Goal: Communication & Community: Participate in discussion

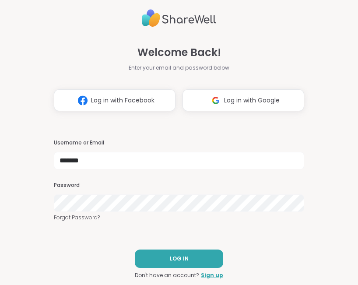
type input "*******"
click at [180, 260] on span "LOG IN" at bounding box center [179, 259] width 19 height 8
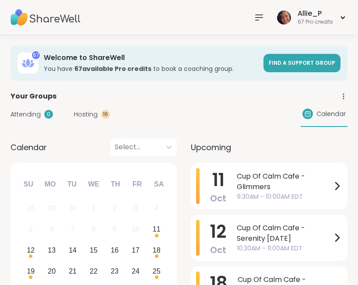
click at [222, 98] on div "Your Groups" at bounding box center [179, 96] width 337 height 11
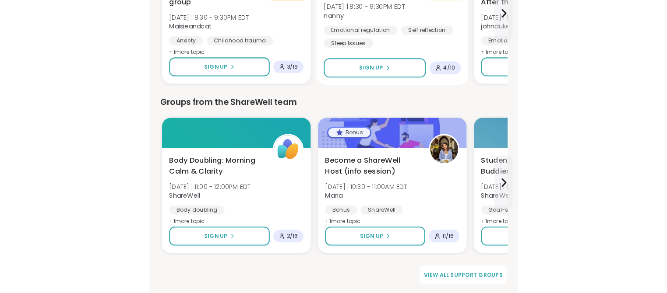
scroll to position [1179, 0]
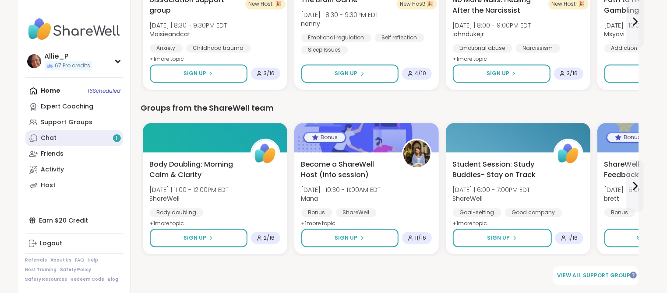
click at [66, 136] on link "Chat 1" at bounding box center [74, 139] width 98 height 16
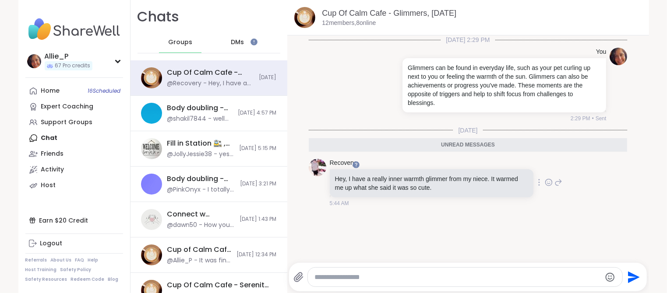
click at [358, 181] on icon at bounding box center [549, 182] width 8 height 9
click at [358, 170] on div "Select Reaction: Heart" at bounding box center [479, 169] width 8 height 8
click at [52, 186] on div "Host" at bounding box center [48, 185] width 15 height 9
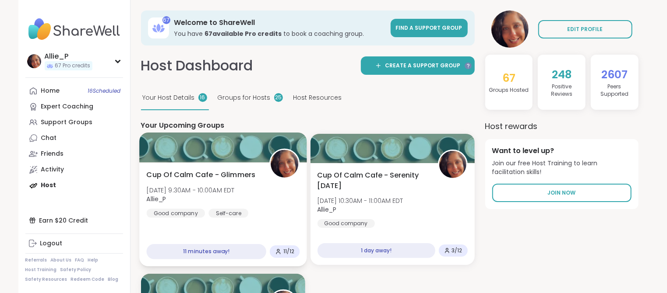
click at [218, 196] on span "Allie_P" at bounding box center [190, 199] width 88 height 9
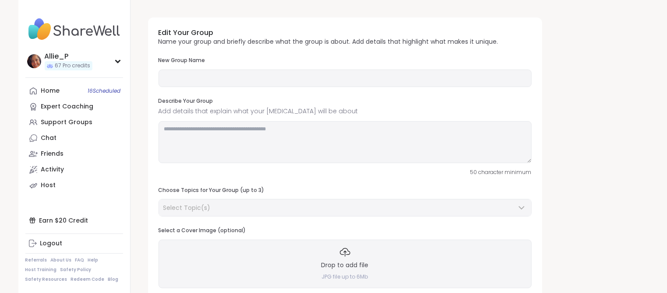
type input "**********"
type textarea "**********"
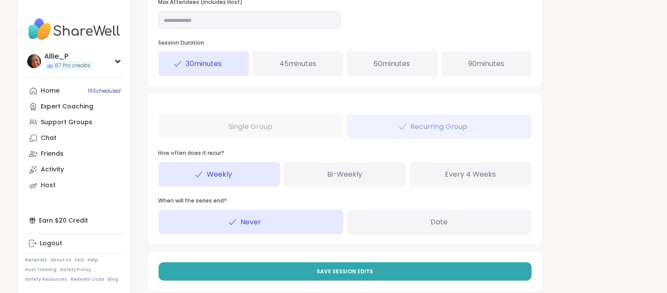
scroll to position [420, 0]
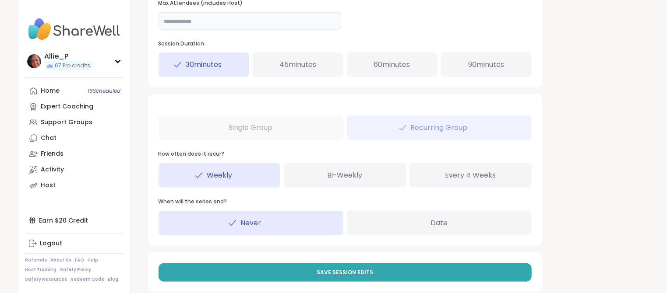
click at [183, 21] on input "**" at bounding box center [250, 21] width 183 height 18
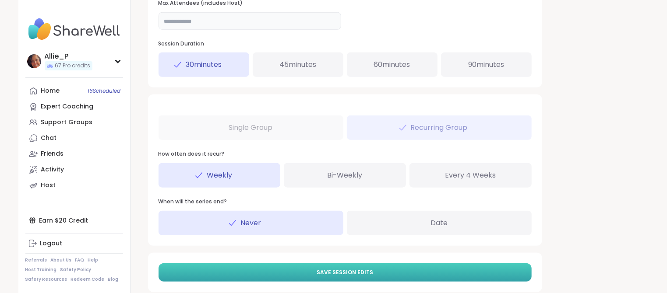
type input "**"
click at [346, 273] on span "Save Session Edits" at bounding box center [345, 273] width 56 height 8
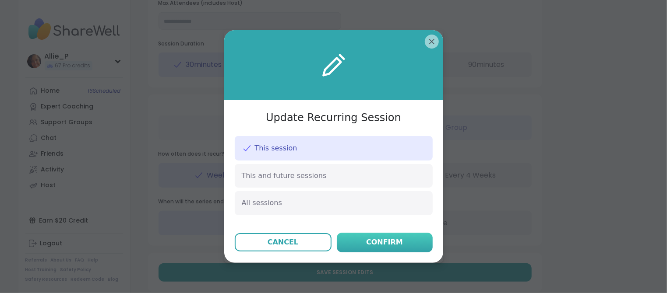
click at [386, 243] on div "Confirm" at bounding box center [384, 242] width 37 height 11
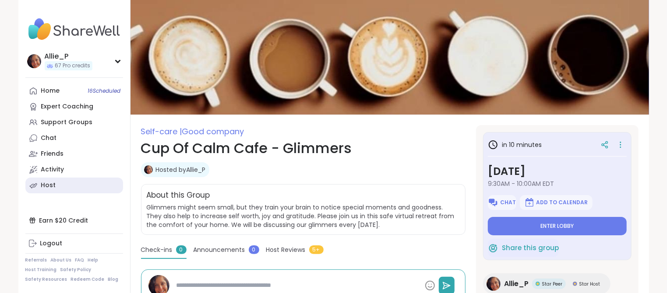
click at [53, 187] on div "Host" at bounding box center [48, 185] width 15 height 9
type textarea "*"
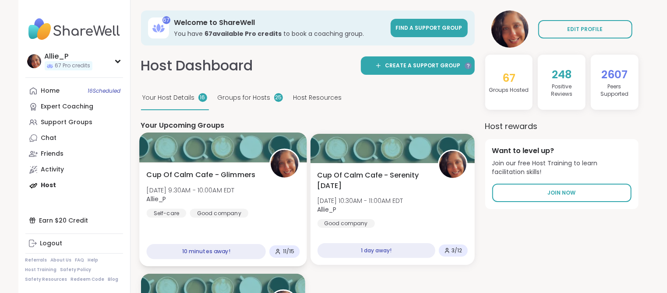
click at [222, 219] on div "Cup Of Calm Cafe - Glimmers Sat, Oct 11 | 9:30AM - 10:00AM EDT Allie_P Self-car…" at bounding box center [223, 215] width 168 height 104
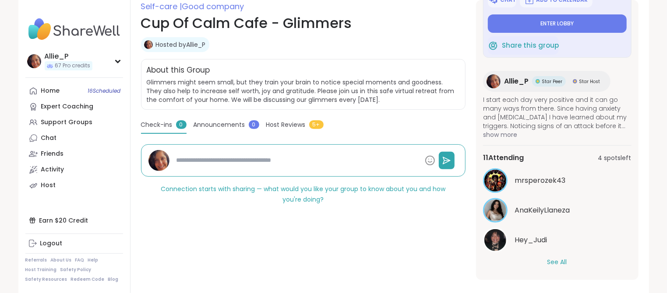
scroll to position [136, 0]
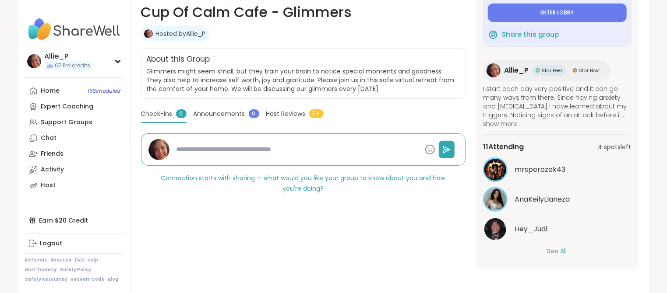
click at [565, 251] on button "See All" at bounding box center [557, 251] width 20 height 9
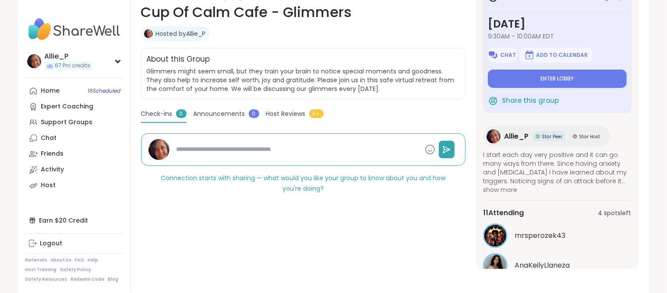
scroll to position [0, 0]
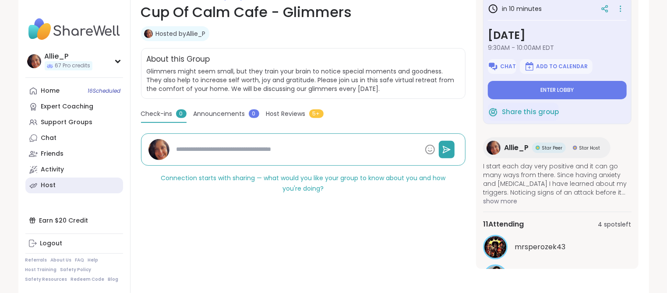
click at [53, 187] on div "Host" at bounding box center [48, 185] width 15 height 9
type textarea "*"
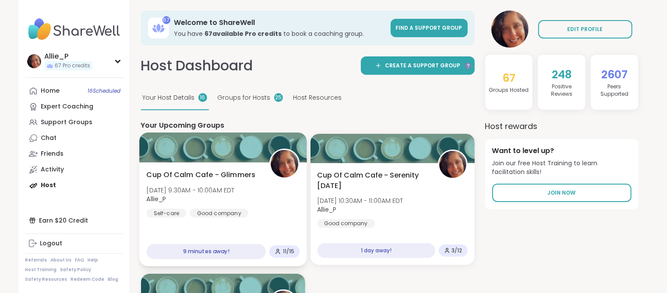
click at [225, 178] on span "Cup Of Calm Cafe - Glimmers" at bounding box center [200, 175] width 109 height 11
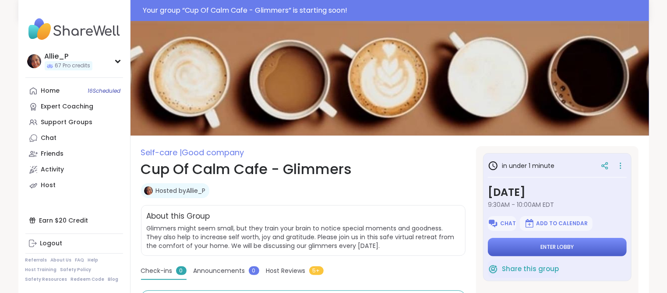
click at [550, 250] on span "Enter lobby" at bounding box center [556, 247] width 33 height 7
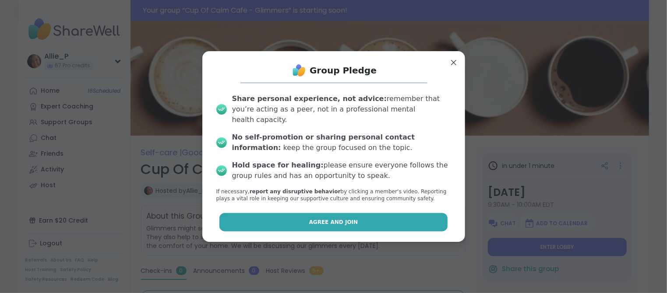
click at [376, 218] on button "Agree and Join" at bounding box center [333, 222] width 228 height 18
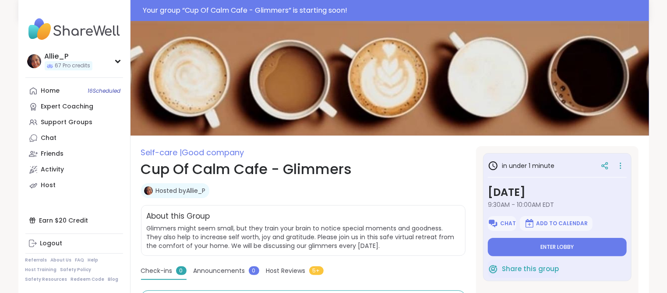
type textarea "*"
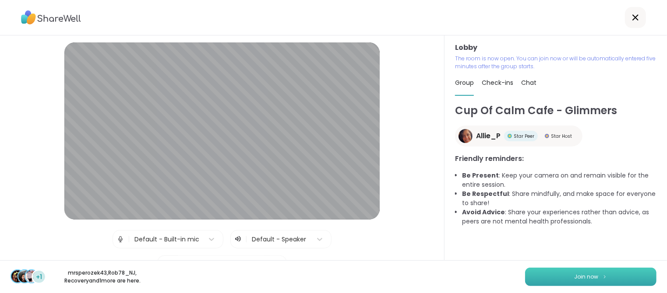
click at [582, 279] on span "Join now" at bounding box center [587, 277] width 24 height 8
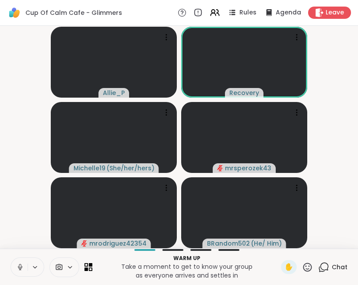
click at [11, 74] on video-player-container "Allie_P Recovery Michelle19 ( She/her/hers ) mrsperozek43 mrodriguez42354 BRand…" at bounding box center [179, 137] width 348 height 216
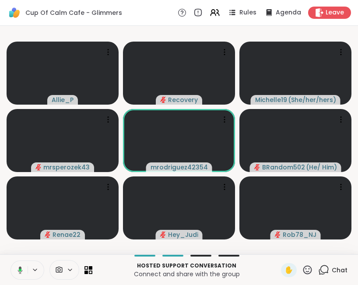
click at [49, 254] on div "Allie_P Recovery Michelle19 ( She/her/hers ) mrsperozek43 mrodriguez42354 BRand…" at bounding box center [179, 140] width 358 height 229
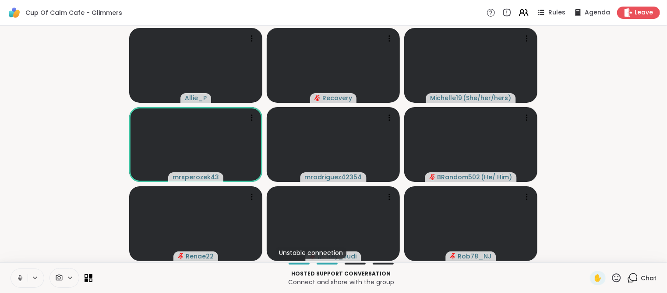
click at [618, 281] on icon at bounding box center [616, 278] width 11 height 11
click at [647, 255] on span "🎉" at bounding box center [648, 255] width 9 height 11
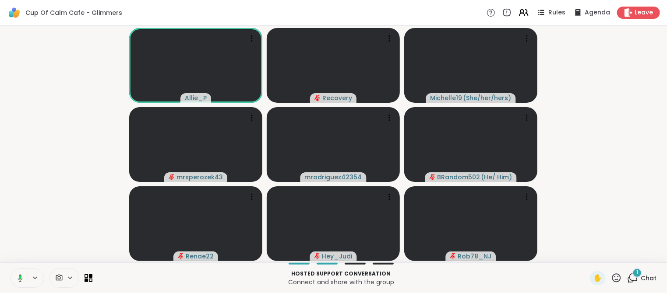
click at [639, 277] on div "1" at bounding box center [637, 273] width 10 height 10
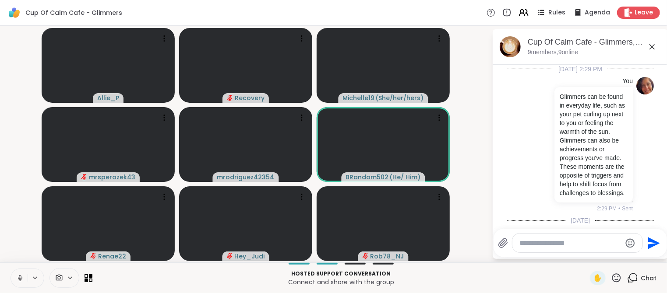
click at [650, 46] on icon at bounding box center [652, 47] width 11 height 11
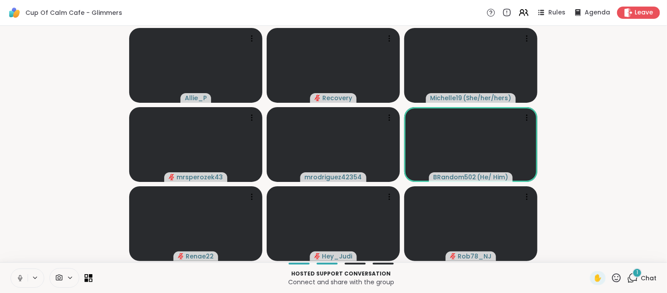
click at [639, 277] on div "1" at bounding box center [637, 273] width 10 height 10
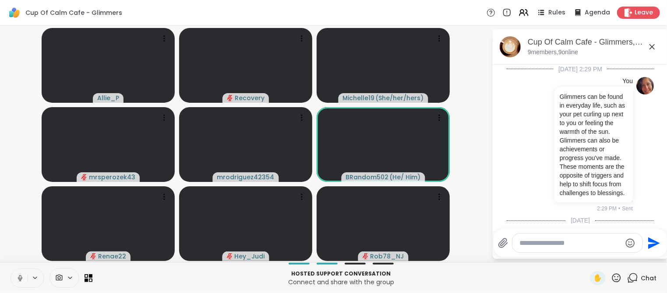
scroll to position [217, 0]
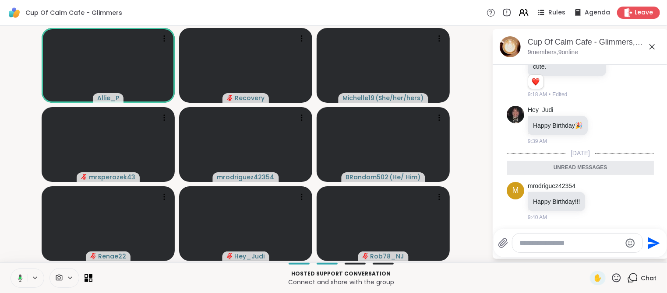
click at [650, 47] on icon at bounding box center [652, 47] width 11 height 11
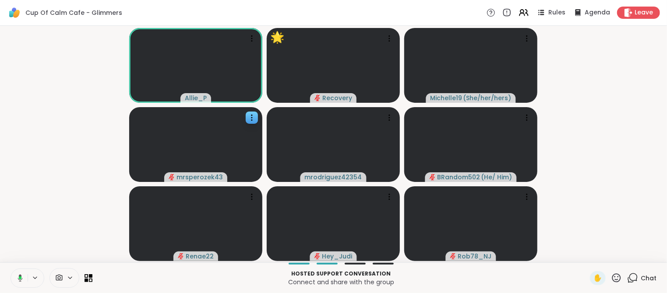
click at [71, 181] on video-player-container "Allie_P 🌟 Recovery Michelle19 ( She/her/hers ) mrsperozek43 mrodriguez42354 BRa…" at bounding box center [333, 144] width 656 height 230
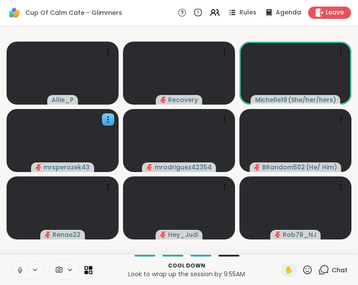
click at [148, 20] on div "Cup Of Calm Cafe - Glimmers Rules Agenda Leave" at bounding box center [179, 13] width 358 height 26
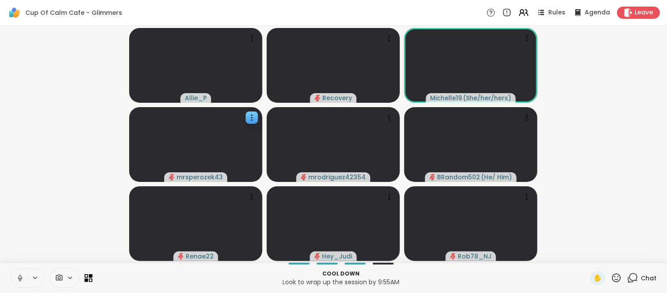
click at [641, 275] on span "Chat" at bounding box center [649, 278] width 16 height 9
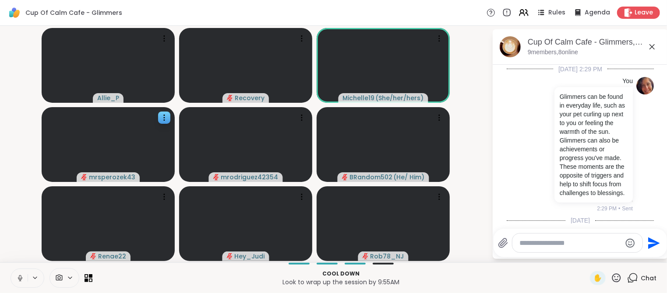
paste textarea "**********"
type textarea "**********"
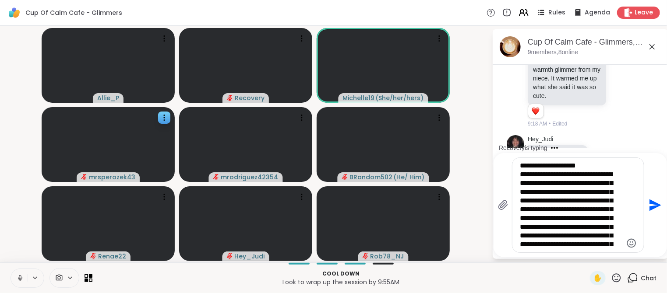
click at [652, 207] on icon "Send" at bounding box center [655, 206] width 12 height 12
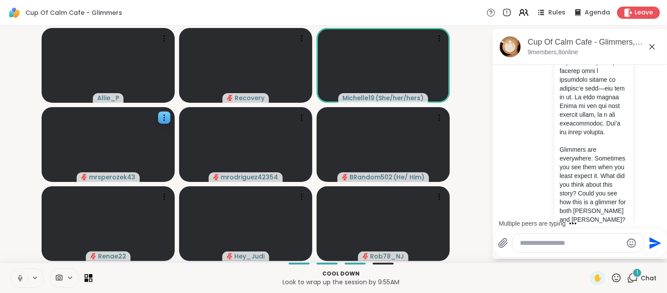
scroll to position [745, 0]
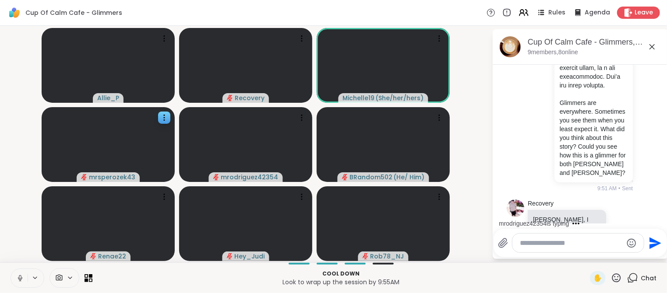
click at [650, 48] on icon at bounding box center [651, 46] width 5 height 5
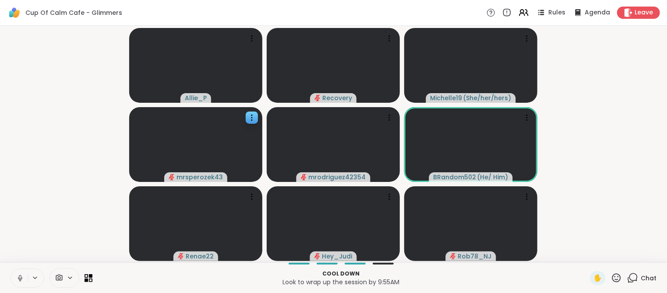
click at [644, 283] on div "Chat" at bounding box center [641, 279] width 29 height 14
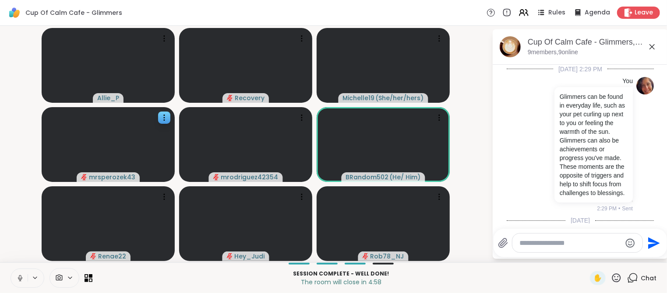
click at [550, 245] on textarea "Type your message" at bounding box center [570, 243] width 102 height 9
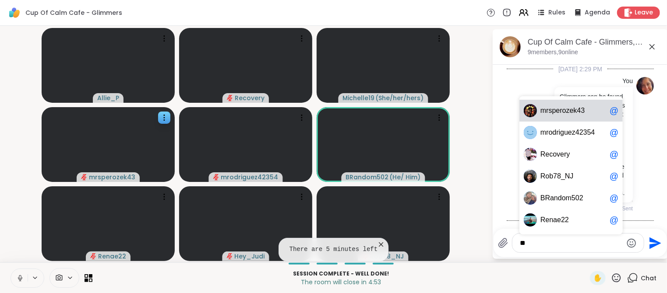
scroll to position [766, 0]
click at [561, 169] on div "R ob78_NJ @" at bounding box center [570, 177] width 103 height 22
type textarea "*********"
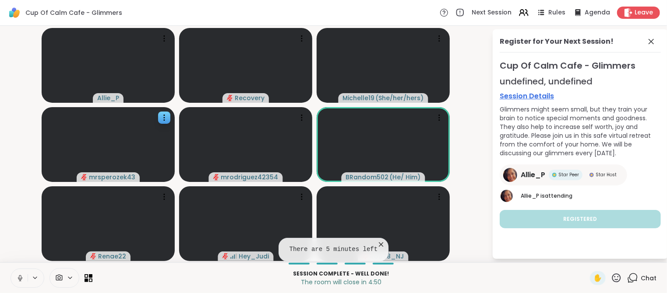
click at [589, 248] on div "Register for Your Next Session! Cup Of Calm Cafe - Glimmers undefined, undefine…" at bounding box center [580, 144] width 175 height 230
click at [653, 41] on icon at bounding box center [651, 41] width 11 height 11
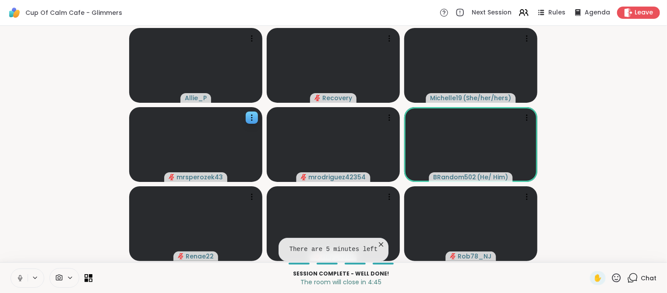
click at [638, 277] on icon at bounding box center [633, 278] width 8 height 8
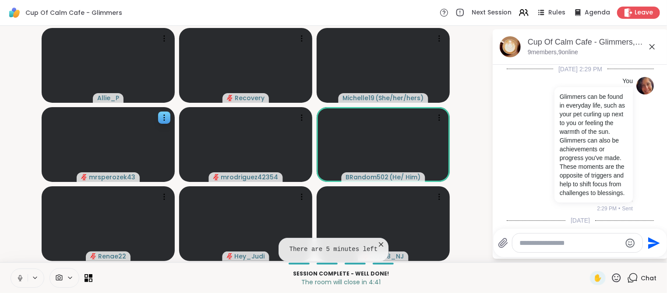
click at [559, 245] on textarea "Type your message" at bounding box center [570, 243] width 102 height 9
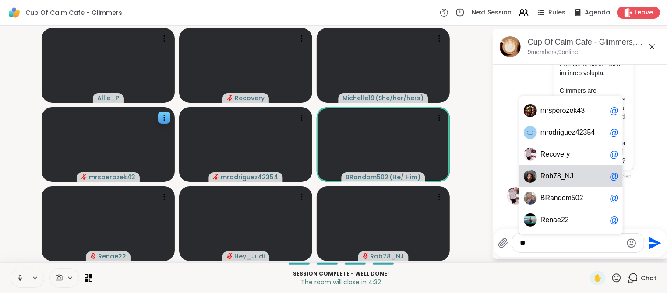
click at [561, 177] on span "ob78_NJ" at bounding box center [560, 176] width 28 height 9
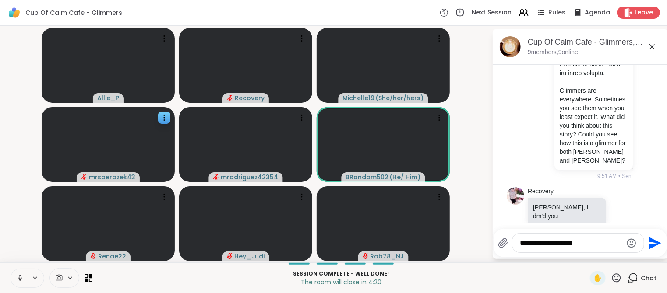
type textarea "**********"
click at [653, 241] on icon "Send" at bounding box center [655, 243] width 12 height 12
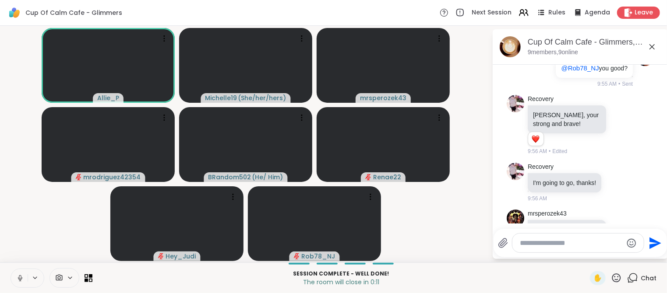
scroll to position [1020, 0]
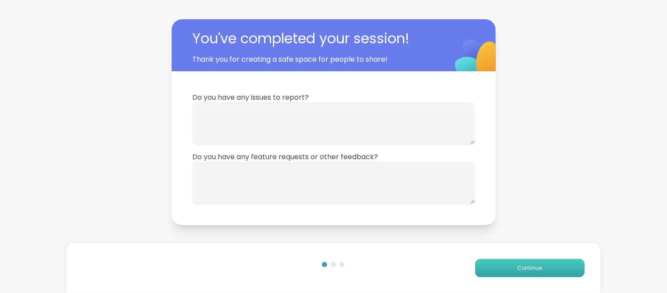
click at [529, 274] on button "Continue" at bounding box center [529, 268] width 109 height 18
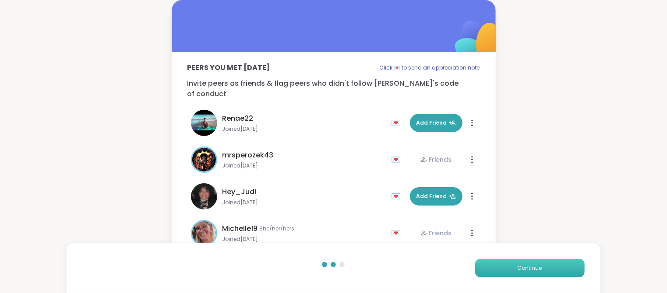
click at [532, 268] on span "Continue" at bounding box center [530, 269] width 25 height 8
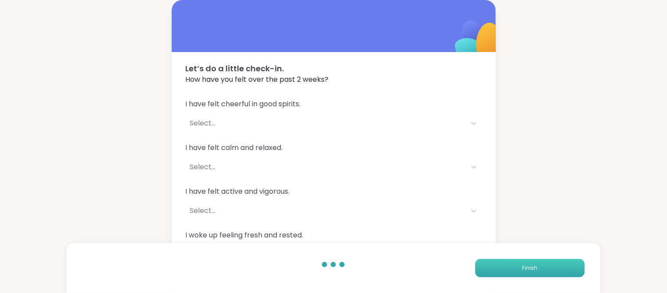
click at [532, 268] on span "Finish" at bounding box center [529, 269] width 15 height 8
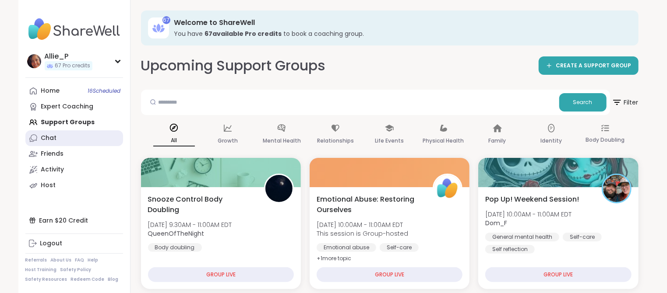
click at [50, 138] on div "Chat" at bounding box center [49, 138] width 16 height 9
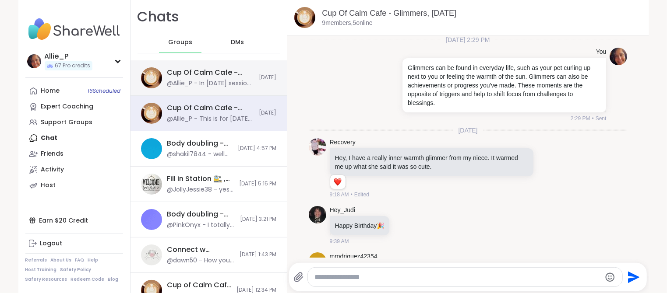
scroll to position [863, 0]
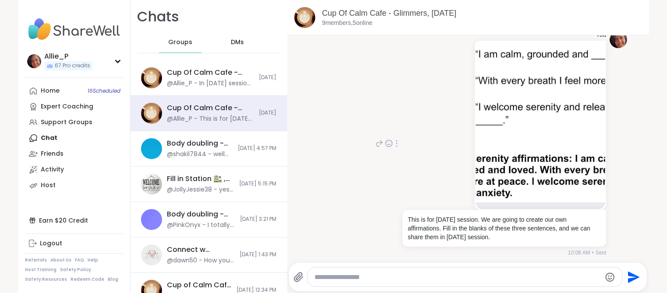
click at [540, 102] on img at bounding box center [541, 122] width 130 height 161
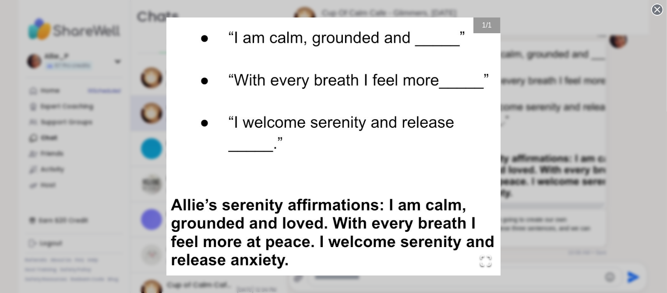
click at [656, 12] on icon at bounding box center [657, 10] width 12 height 12
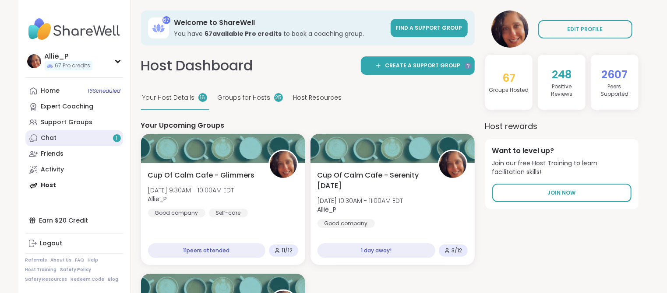
click at [64, 139] on link "Chat 1" at bounding box center [74, 139] width 98 height 16
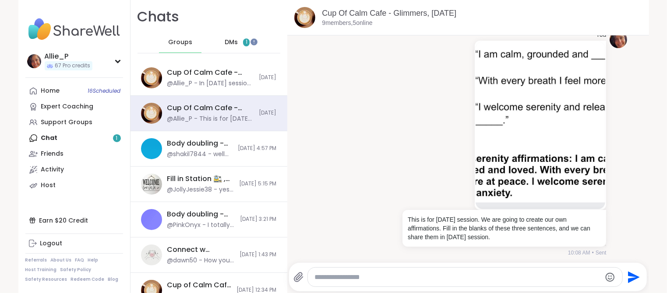
click at [229, 42] on span "DMs" at bounding box center [231, 42] width 13 height 9
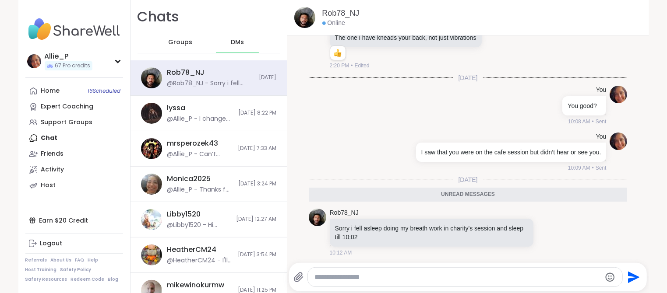
click at [383, 278] on textarea "Type your message" at bounding box center [458, 277] width 286 height 9
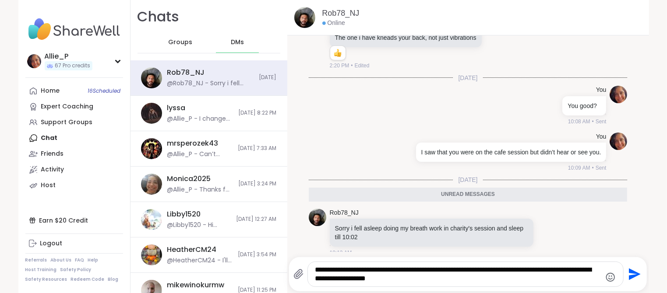
drag, startPoint x: 541, startPoint y: 271, endPoint x: 374, endPoint y: 268, distance: 167.7
click at [353, 272] on textarea "**********" at bounding box center [458, 275] width 286 height 18
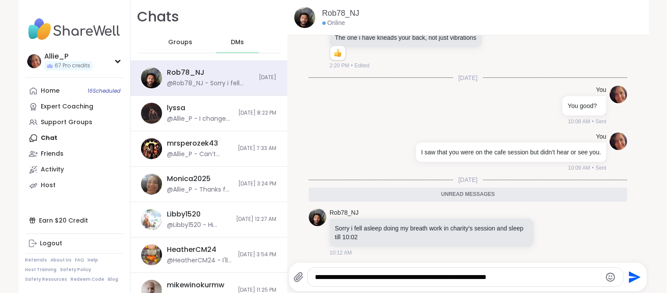
type textarea "**********"
click at [632, 277] on icon "Send" at bounding box center [634, 278] width 14 height 14
